Goal: Task Accomplishment & Management: Manage account settings

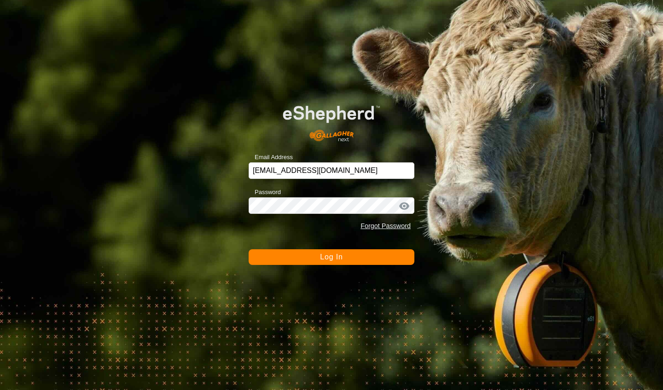
click at [328, 258] on span "Log In" at bounding box center [331, 257] width 23 height 8
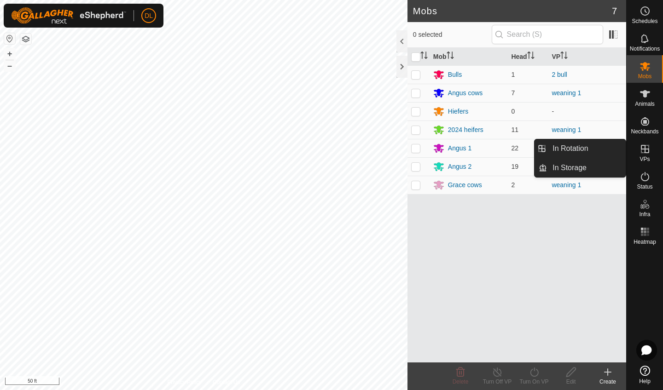
click at [642, 153] on icon at bounding box center [644, 149] width 11 height 11
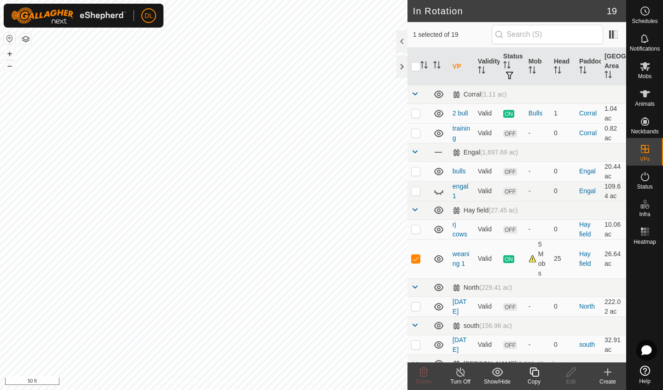
click at [534, 373] on icon at bounding box center [534, 372] width 12 height 11
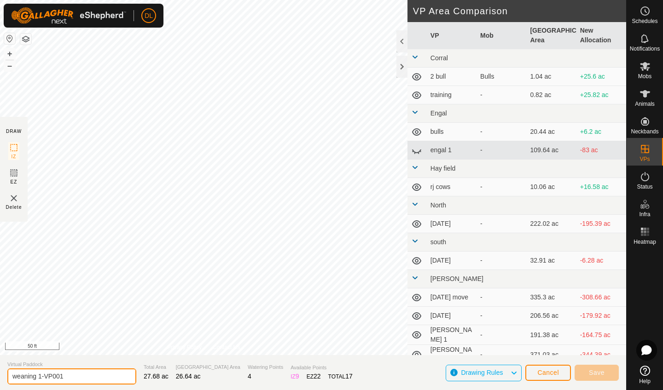
drag, startPoint x: 69, startPoint y: 378, endPoint x: 35, endPoint y: 376, distance: 33.6
click at [35, 376] on input "weaning 1-VP001" at bounding box center [71, 377] width 129 height 16
type input "weaning 2"
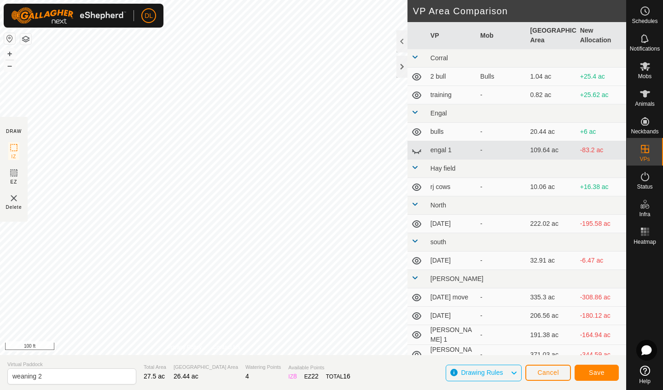
click at [597, 374] on span "Save" at bounding box center [597, 372] width 16 height 7
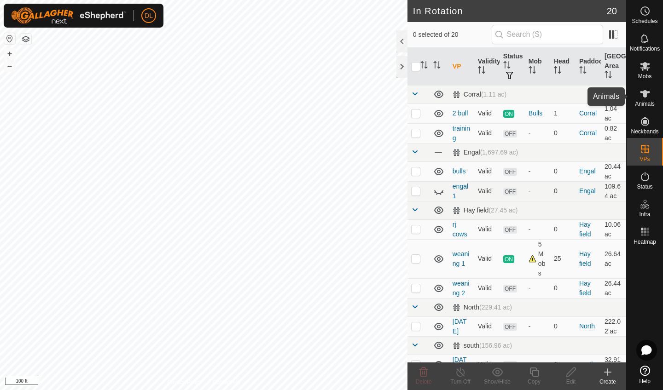
click at [639, 97] on icon at bounding box center [644, 93] width 11 height 11
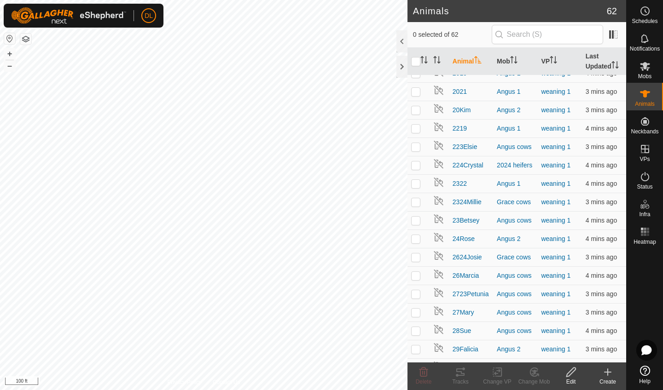
scroll to position [421, 0]
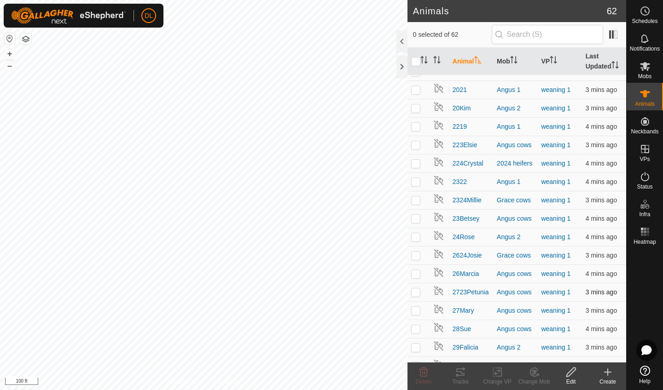
click at [416, 293] on p-checkbox at bounding box center [415, 292] width 9 height 7
click at [418, 294] on p-checkbox at bounding box center [415, 292] width 9 height 7
checkbox input "false"
checkbox input "true"
click at [459, 377] on icon at bounding box center [460, 372] width 11 height 11
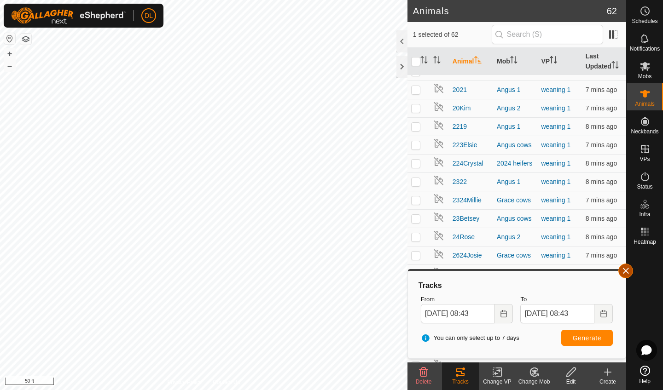
click at [624, 272] on button "button" at bounding box center [625, 271] width 15 height 15
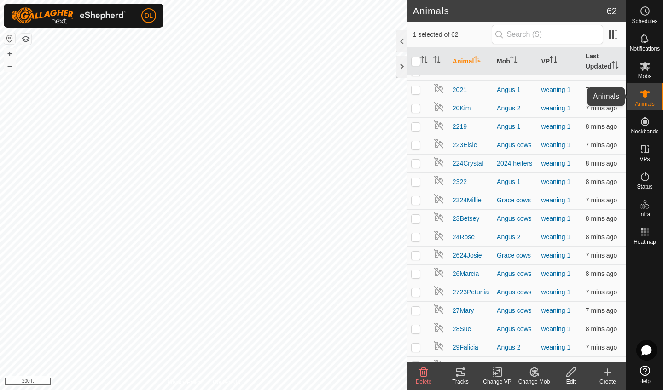
click at [645, 98] on icon at bounding box center [644, 93] width 11 height 11
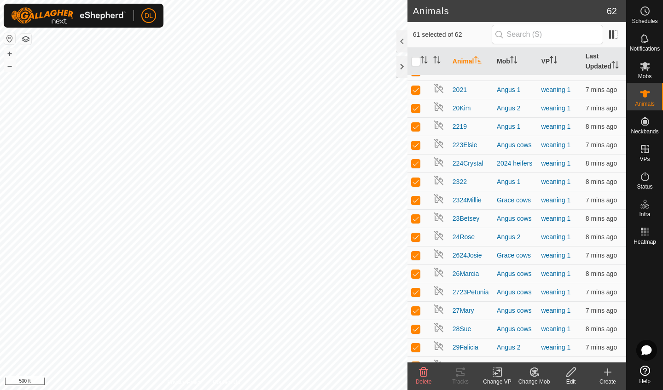
checkbox input "true"
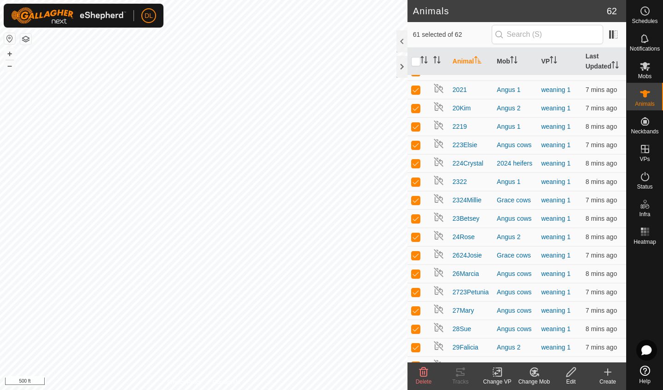
checkbox input "true"
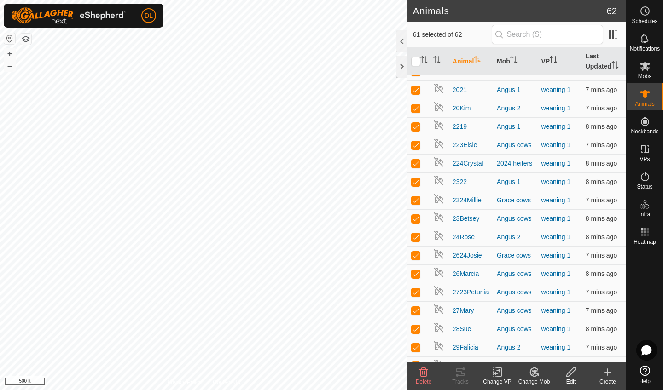
checkbox input "true"
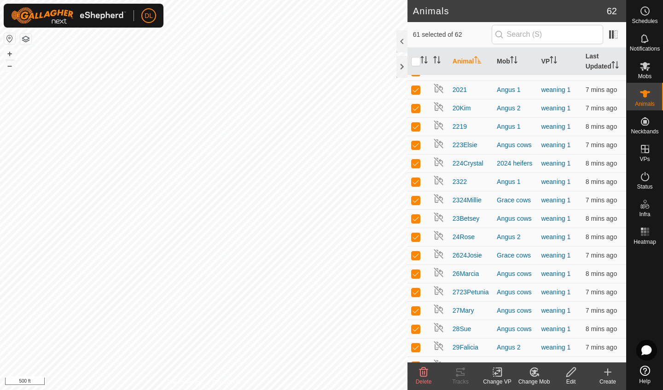
checkbox input "true"
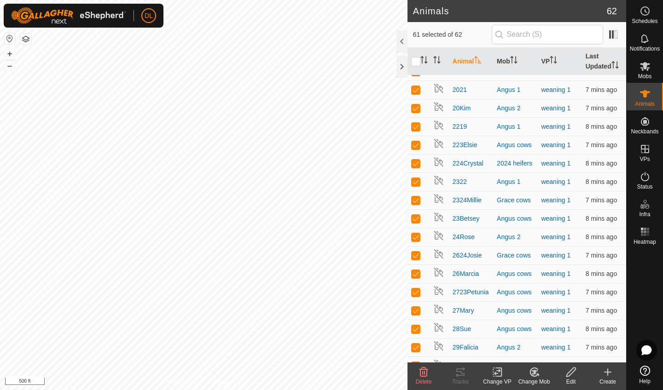
checkbox input "true"
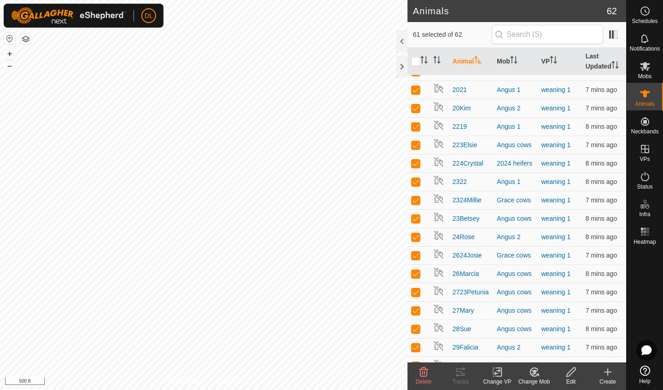
checkbox input "true"
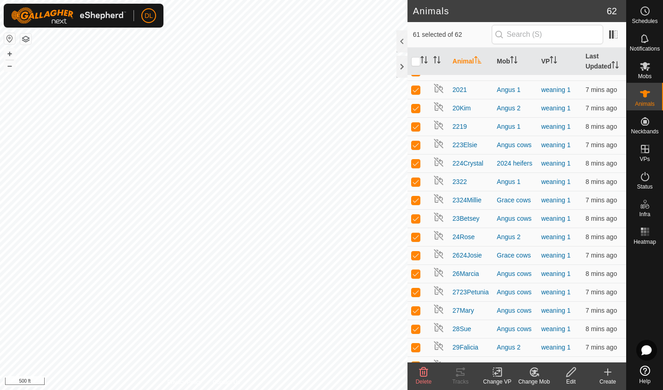
checkbox input "true"
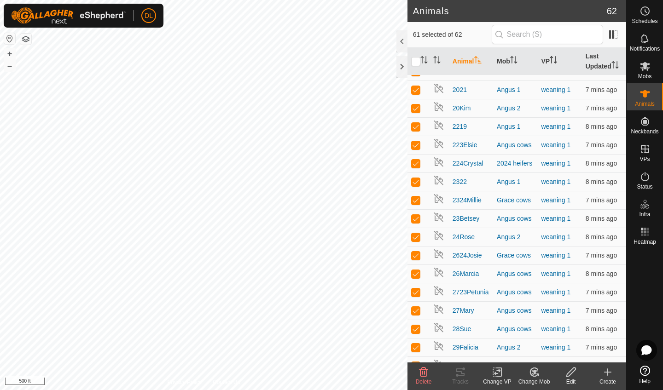
checkbox input "true"
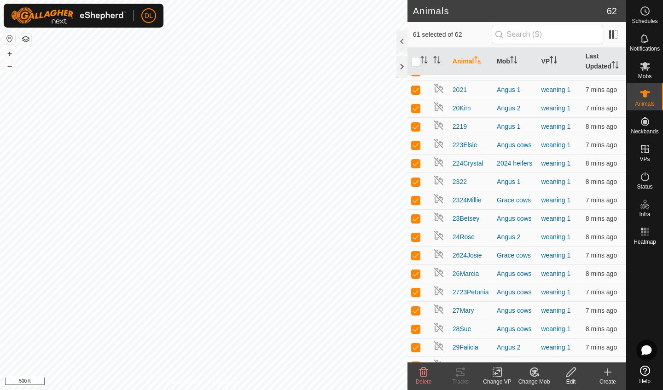
checkbox input "true"
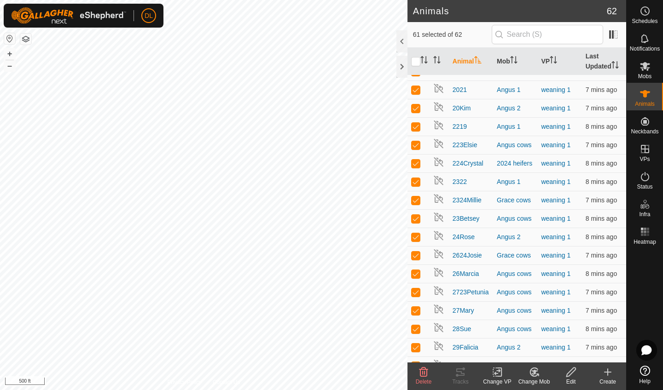
checkbox input "true"
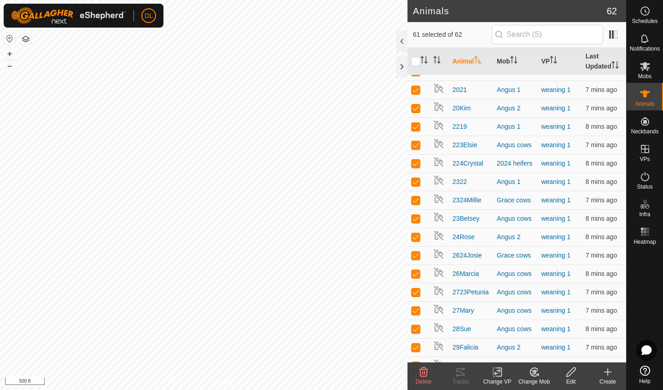
checkbox input "true"
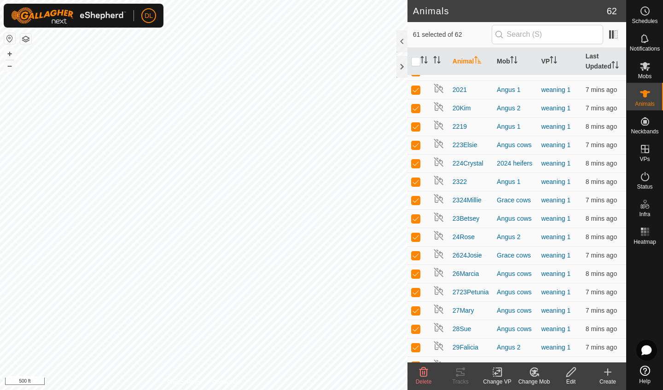
checkbox input "true"
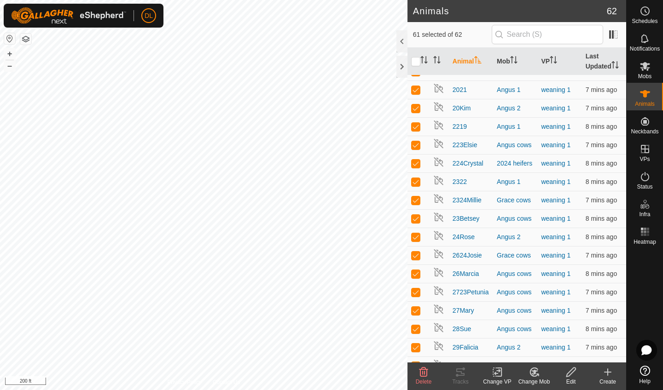
click at [495, 378] on div "Change VP" at bounding box center [497, 382] width 37 height 8
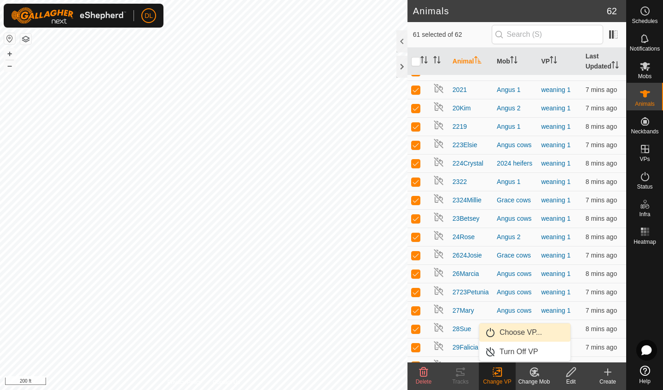
click at [506, 336] on link "Choose VP..." at bounding box center [524, 332] width 91 height 18
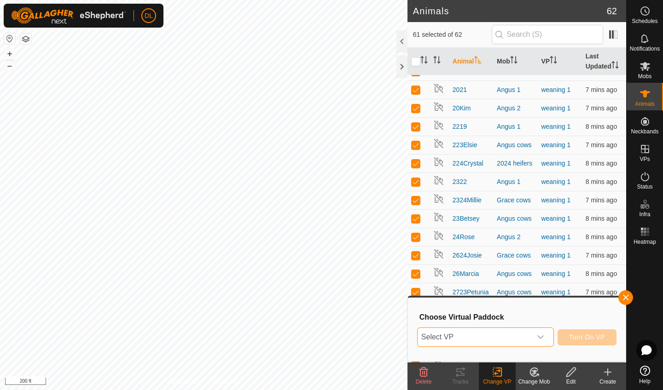
click at [505, 337] on span "Select VP" at bounding box center [474, 337] width 114 height 18
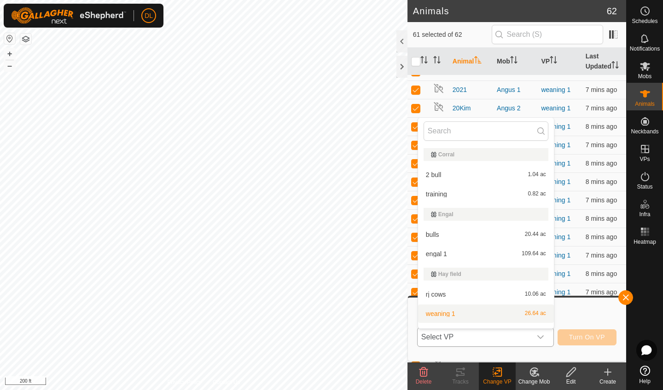
scroll to position [14, 0]
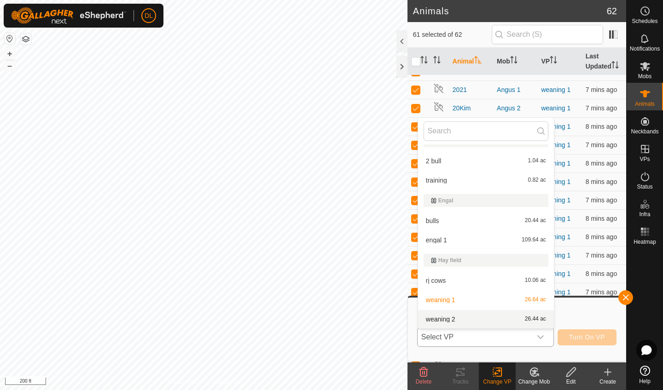
click at [450, 321] on li "weaning 2 26.44 ac" at bounding box center [486, 319] width 136 height 18
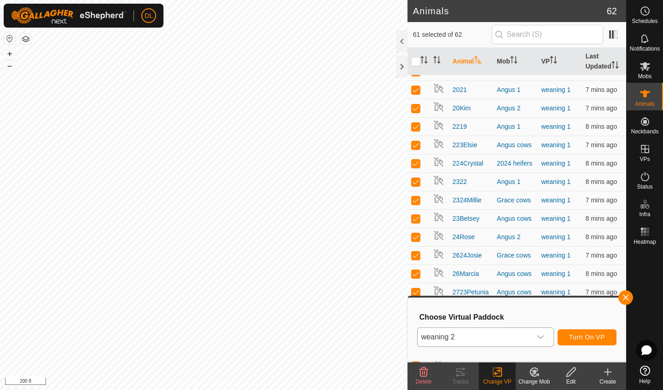
click at [590, 335] on span "Turn On VP" at bounding box center [587, 337] width 36 height 7
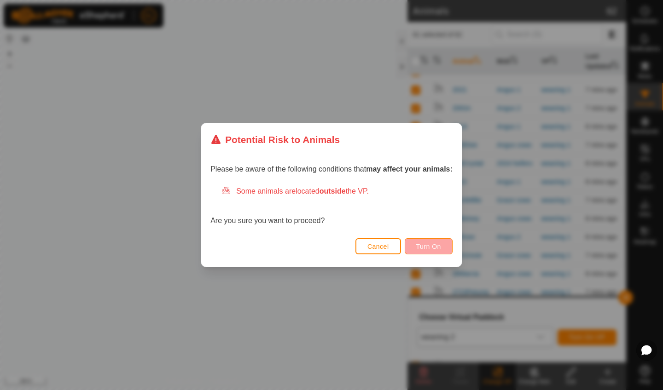
click at [421, 244] on span "Turn On" at bounding box center [428, 246] width 25 height 7
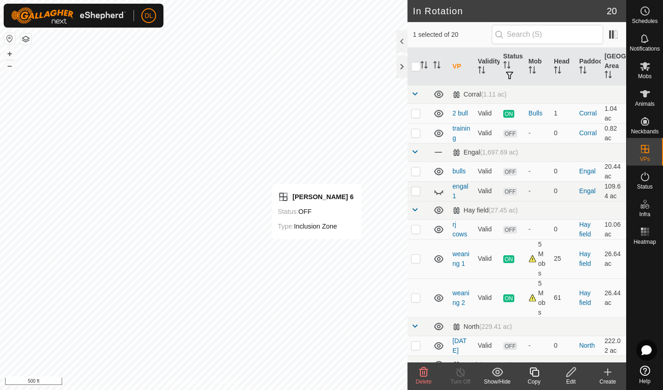
checkbox input "false"
